Goal: Information Seeking & Learning: Compare options

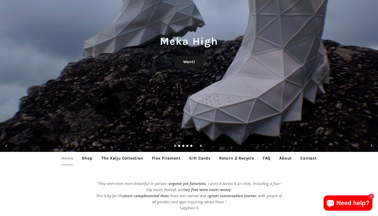
click at [166, 158] on link "Flex Filament" at bounding box center [166, 158] width 36 height 13
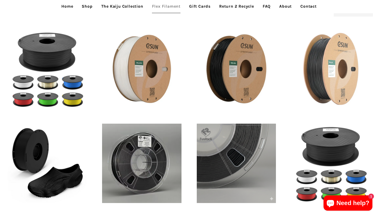
scroll to position [45, 0]
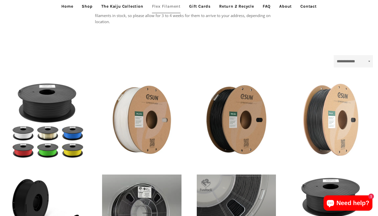
click at [342, 60] on select "**********" at bounding box center [353, 61] width 39 height 12
select select "******"
click at [334, 55] on select "**********" at bounding box center [353, 61] width 39 height 12
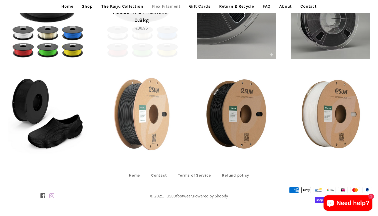
scroll to position [147, 0]
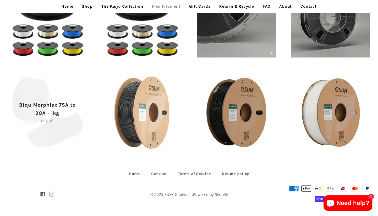
click at [67, 107] on p "Biqu Morphlex 75A to 90A - 1kg" at bounding box center [47, 109] width 61 height 16
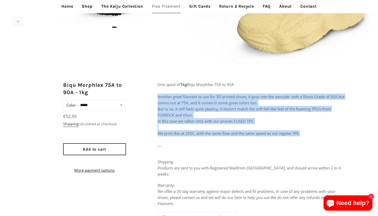
drag, startPoint x: 158, startPoint y: 95, endPoint x: 306, endPoint y: 132, distance: 153.1
click at [306, 132] on p "One spool of 1kg Biqu Morphlex 75A to 90A Another great filament to use for 3D …" at bounding box center [252, 109] width 189 height 55
copy p "Another great filament to use for 3D printed shoes, it goes into the extruder w…"
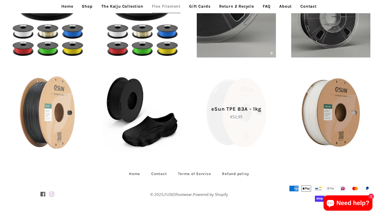
click at [240, 97] on span "eSun TPE 83A - 1kg Regular price €52,95" at bounding box center [236, 112] width 79 height 79
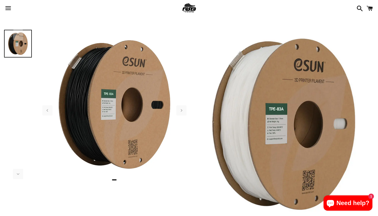
scroll to position [153, 0]
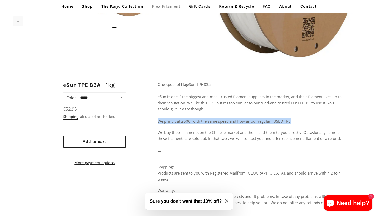
drag, startPoint x: 158, startPoint y: 121, endPoint x: 314, endPoint y: 119, distance: 155.9
click at [314, 119] on p "One spool of 1kg eSun TPE 83a eSun is one if the biggest and most trusted filam…" at bounding box center [252, 103] width 189 height 43
copy p "We print it at 250C, with the same speed and flow as our regular FUSED TPE."
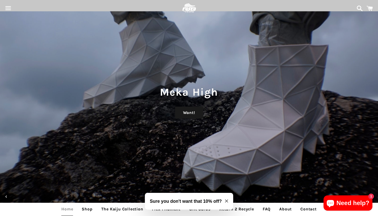
scroll to position [51, 0]
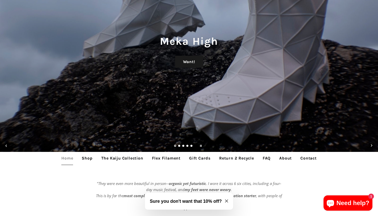
click at [164, 159] on link "Flex Filament" at bounding box center [166, 158] width 36 height 13
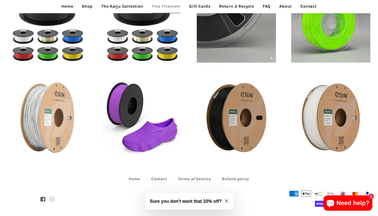
scroll to position [147, 0]
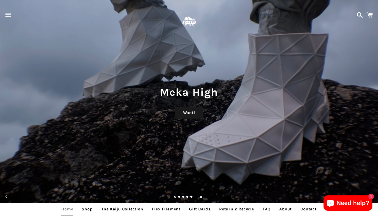
scroll to position [51, 0]
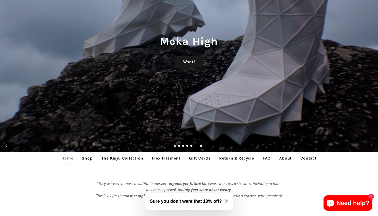
click at [163, 161] on link "Flex Filament" at bounding box center [166, 158] width 36 height 13
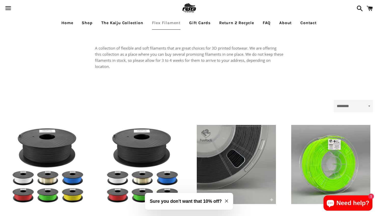
click at [319, 47] on div "**********" at bounding box center [189, 215] width 378 height 371
